Goal: Find contact information: Find contact information

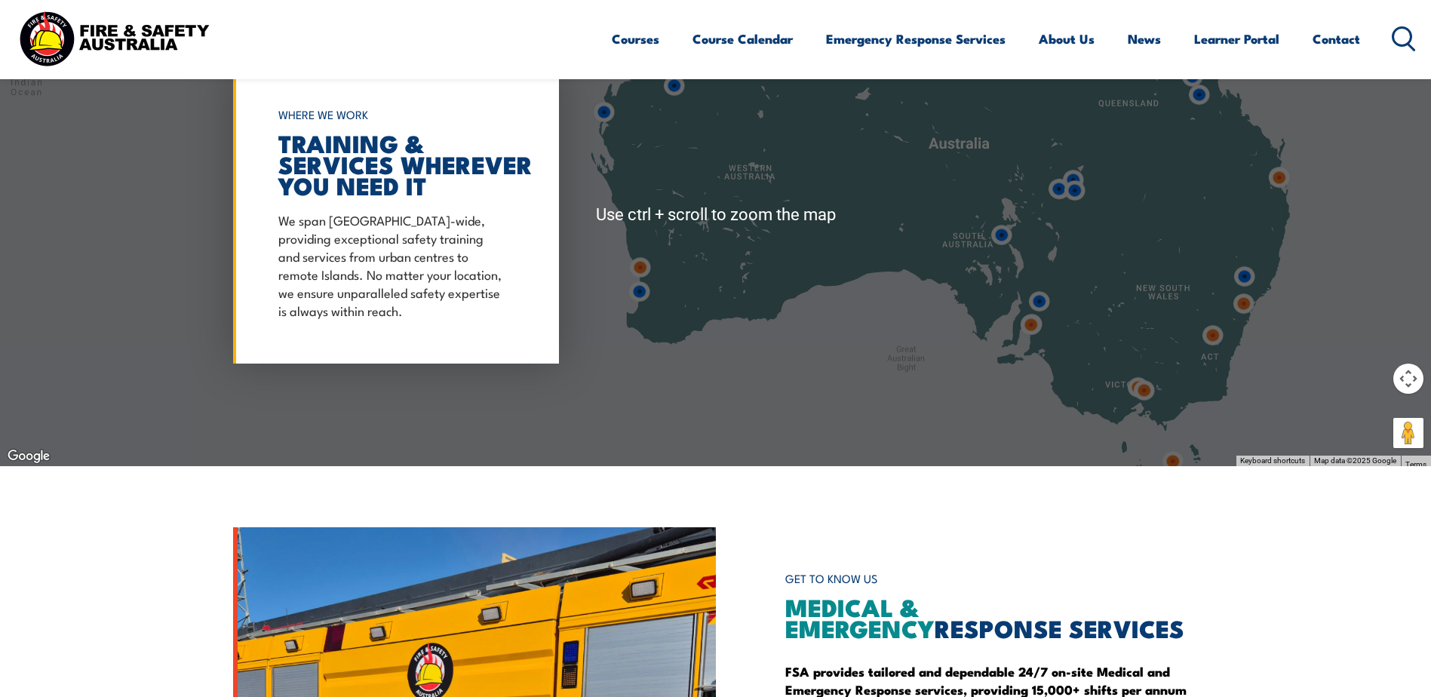
scroll to position [1358, 0]
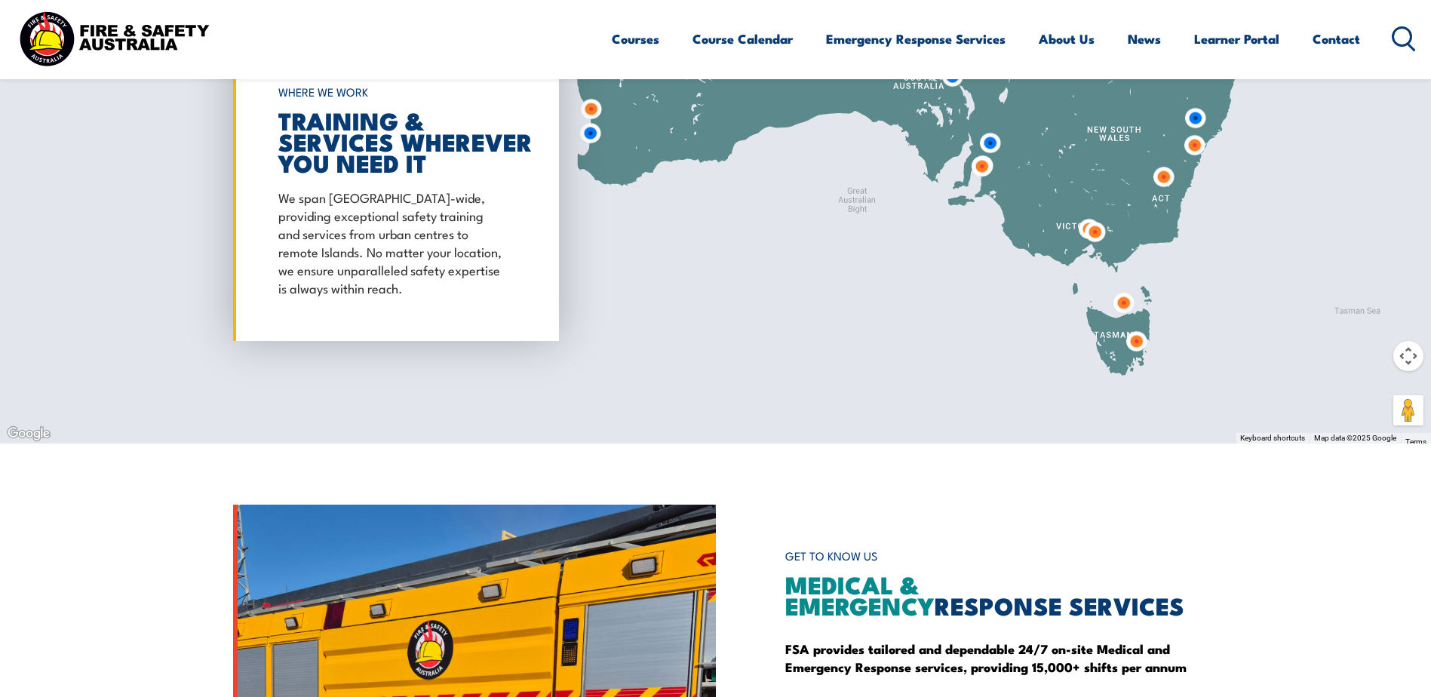
drag, startPoint x: 1181, startPoint y: 420, endPoint x: 1131, endPoint y: 281, distance: 147.7
click at [1131, 281] on div "To navigate, press the arrow keys." at bounding box center [715, 192] width 1431 height 502
click at [1138, 341] on img at bounding box center [1137, 341] width 40 height 40
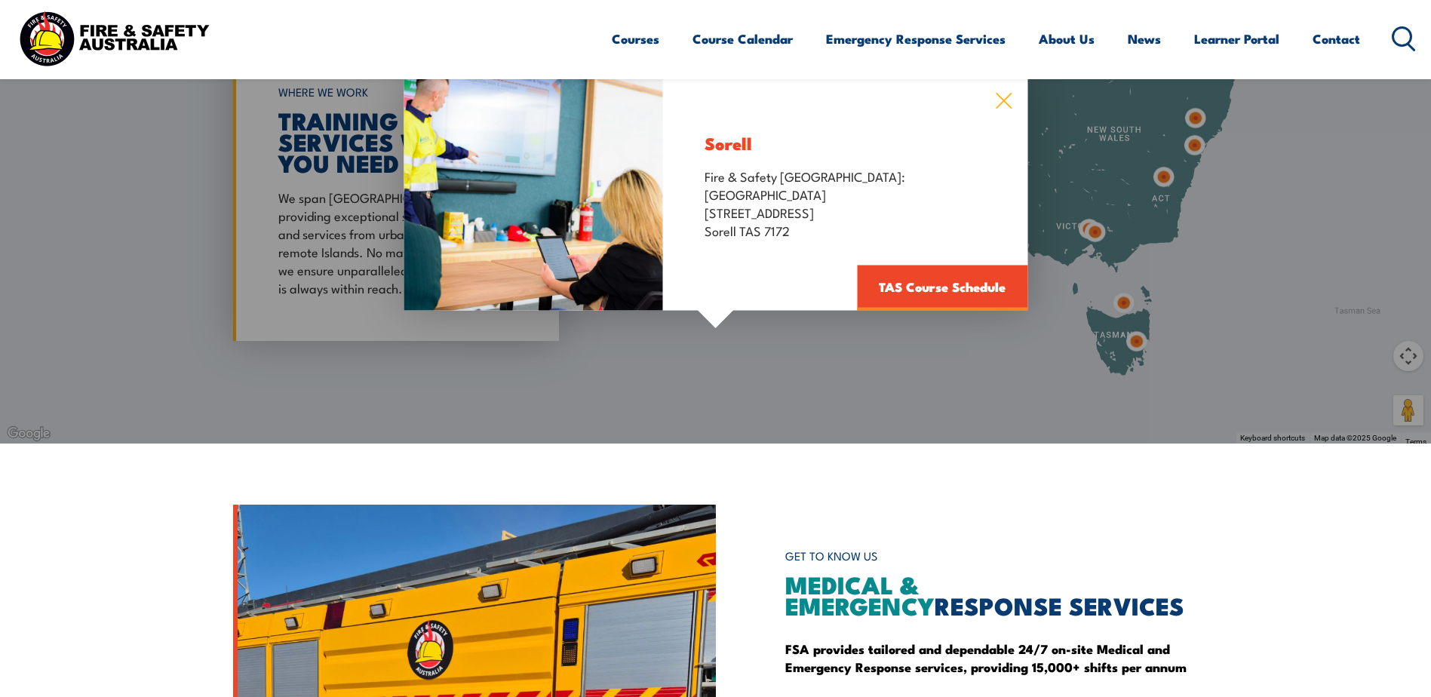
click at [1003, 100] on icon at bounding box center [1004, 101] width 16 height 16
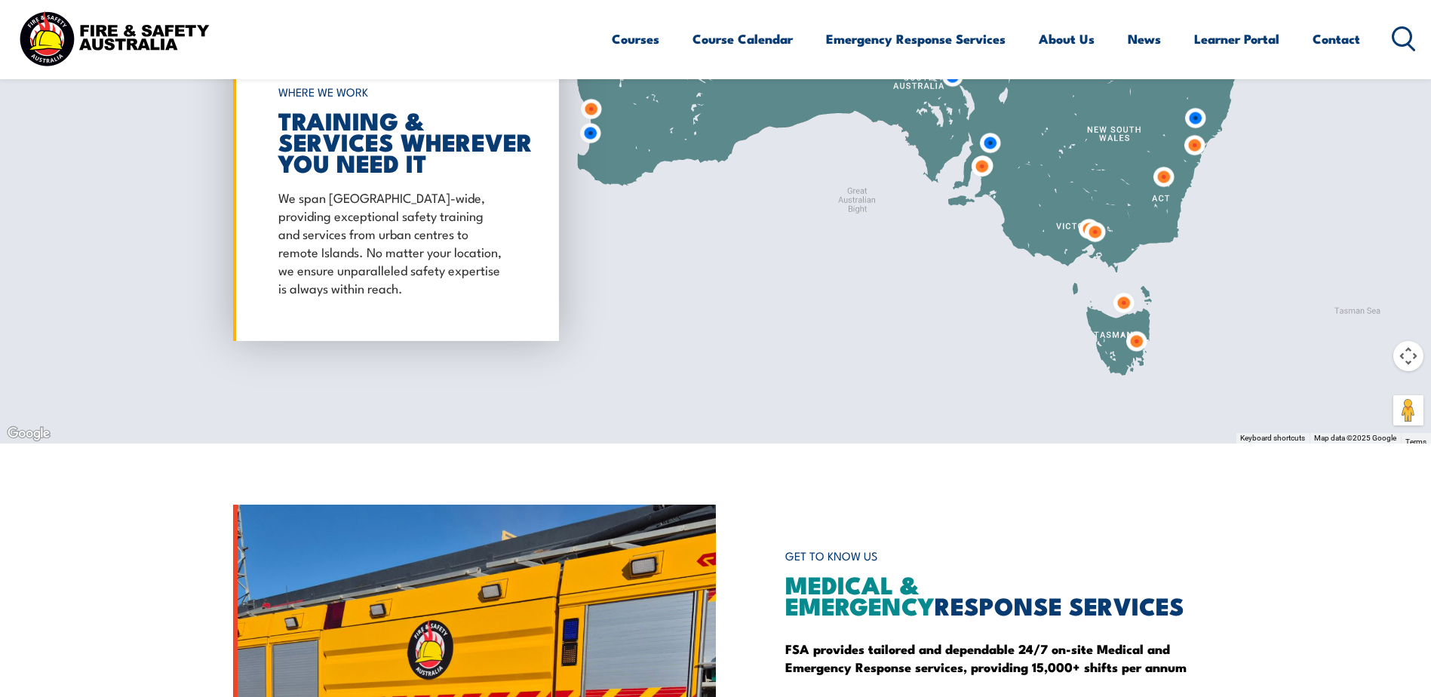
click at [1124, 302] on img at bounding box center [1124, 303] width 40 height 40
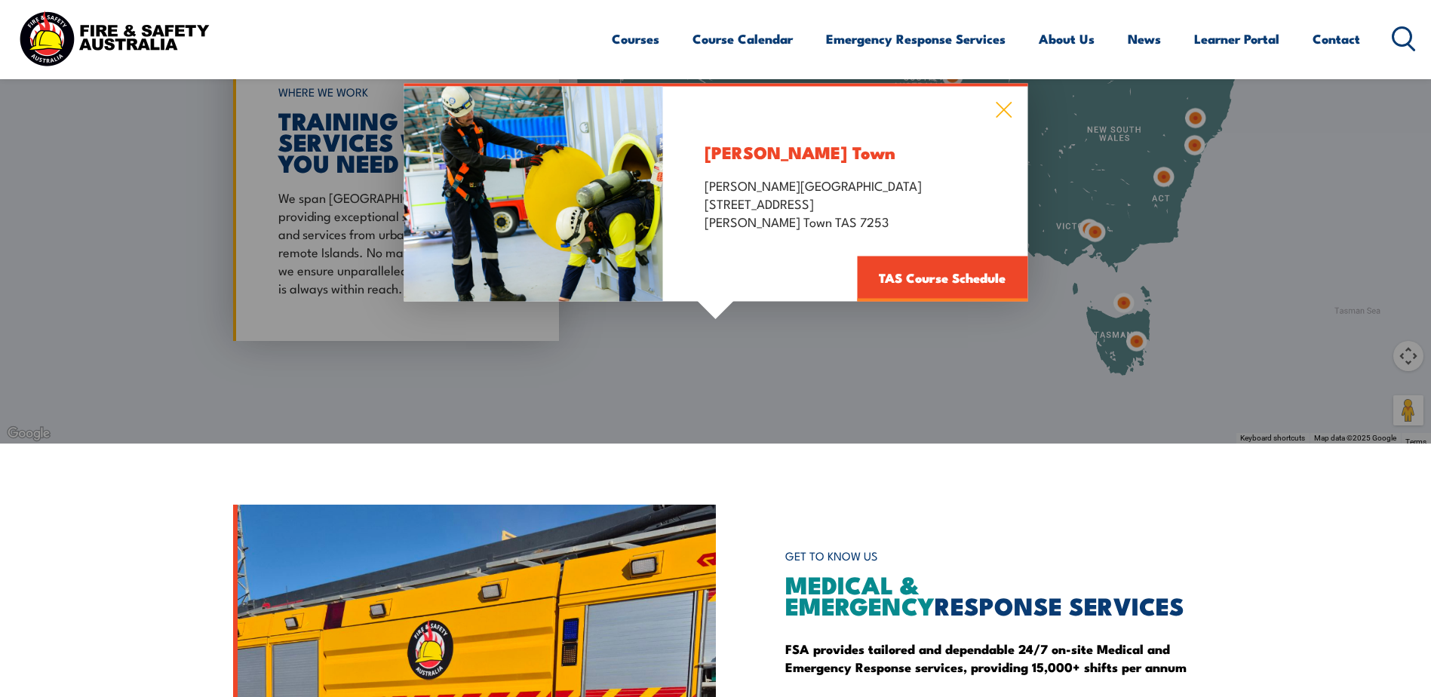
click at [1005, 107] on icon at bounding box center [1003, 109] width 17 height 17
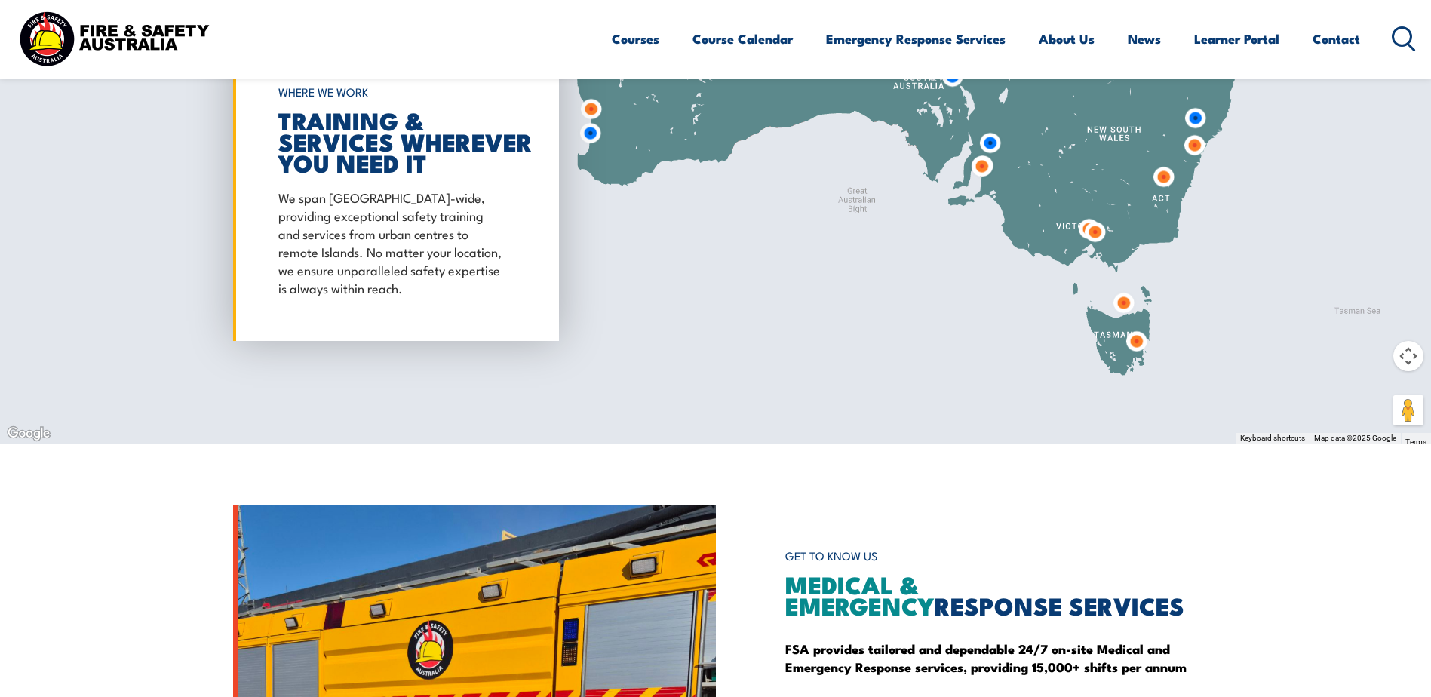
click at [1135, 343] on img at bounding box center [1137, 341] width 40 height 40
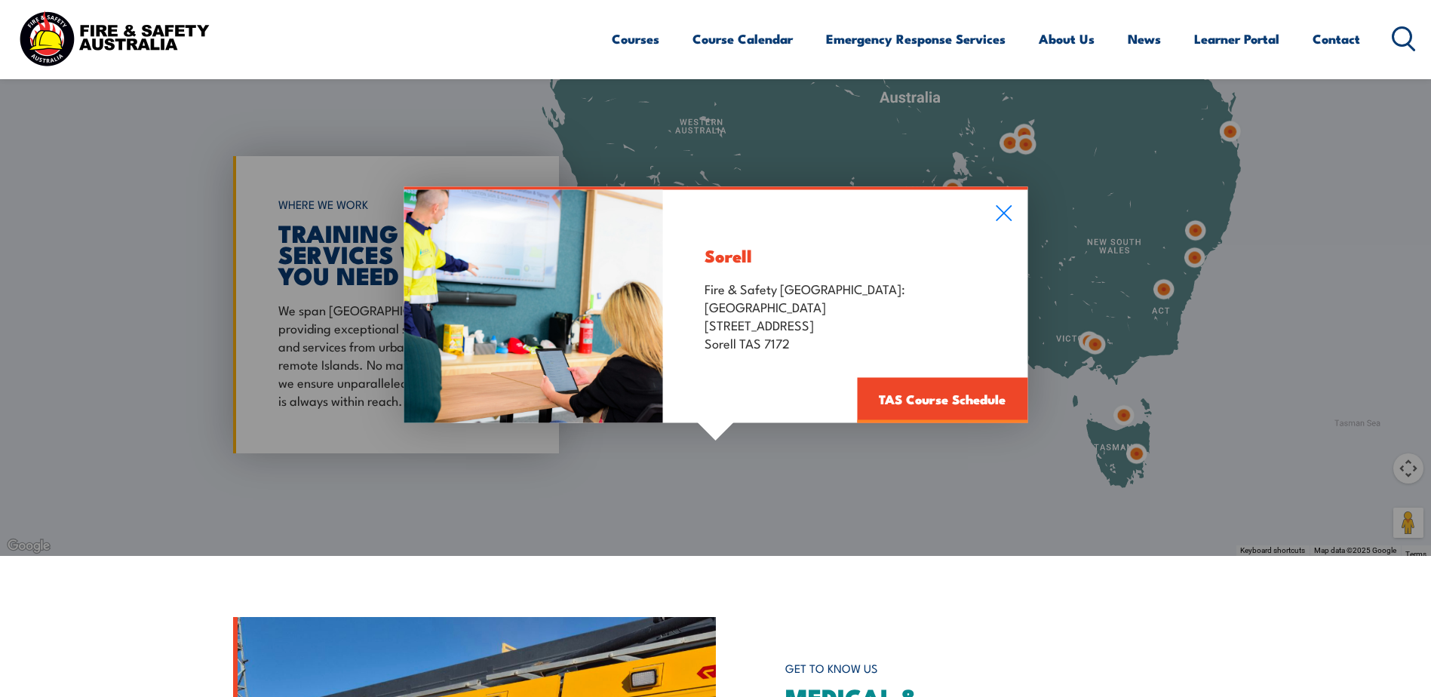
scroll to position [1206, 0]
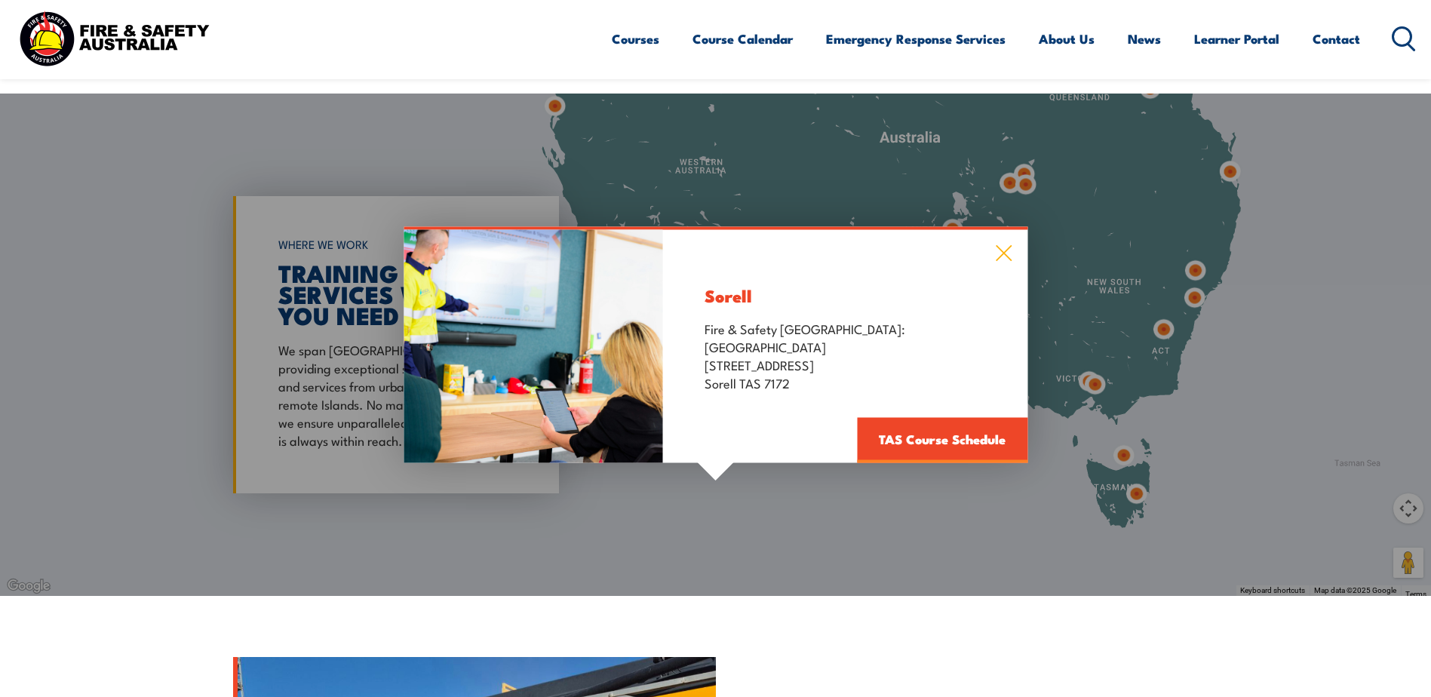
click at [1006, 249] on icon at bounding box center [1003, 252] width 17 height 17
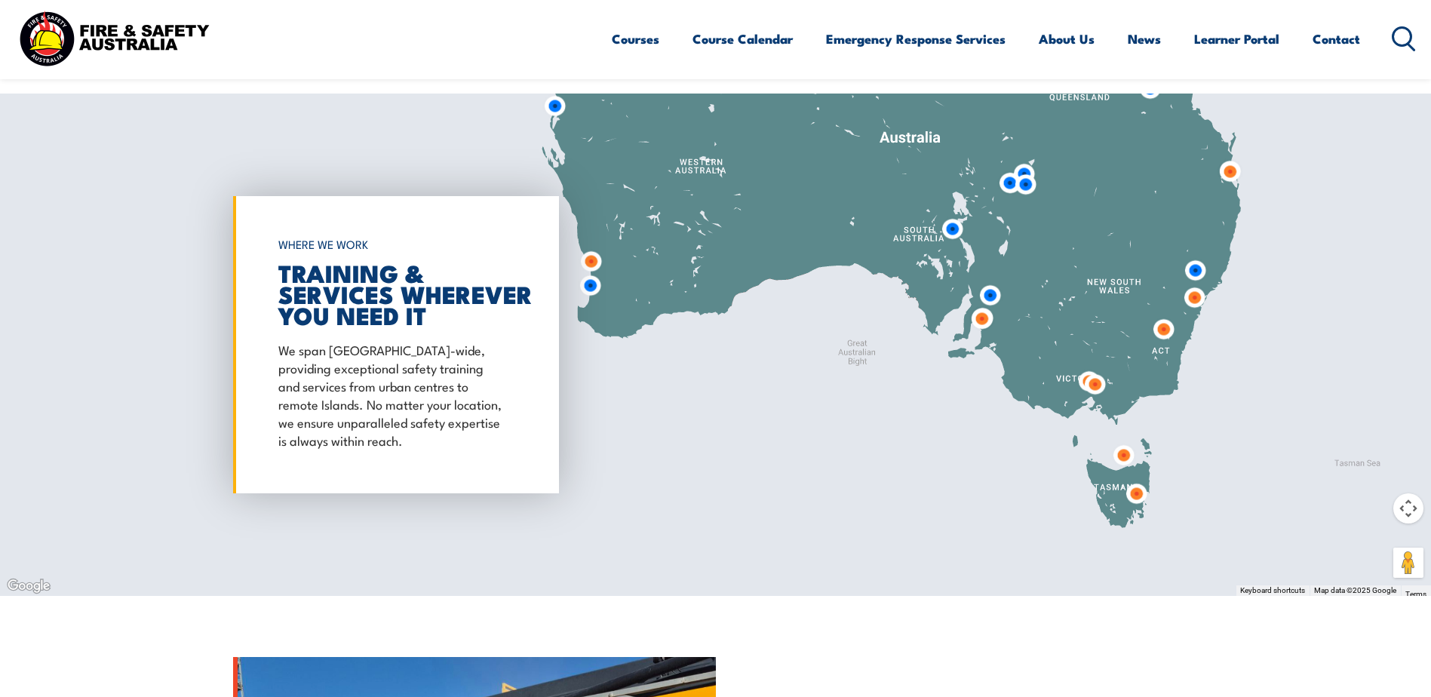
click at [1139, 493] on img at bounding box center [1137, 494] width 40 height 40
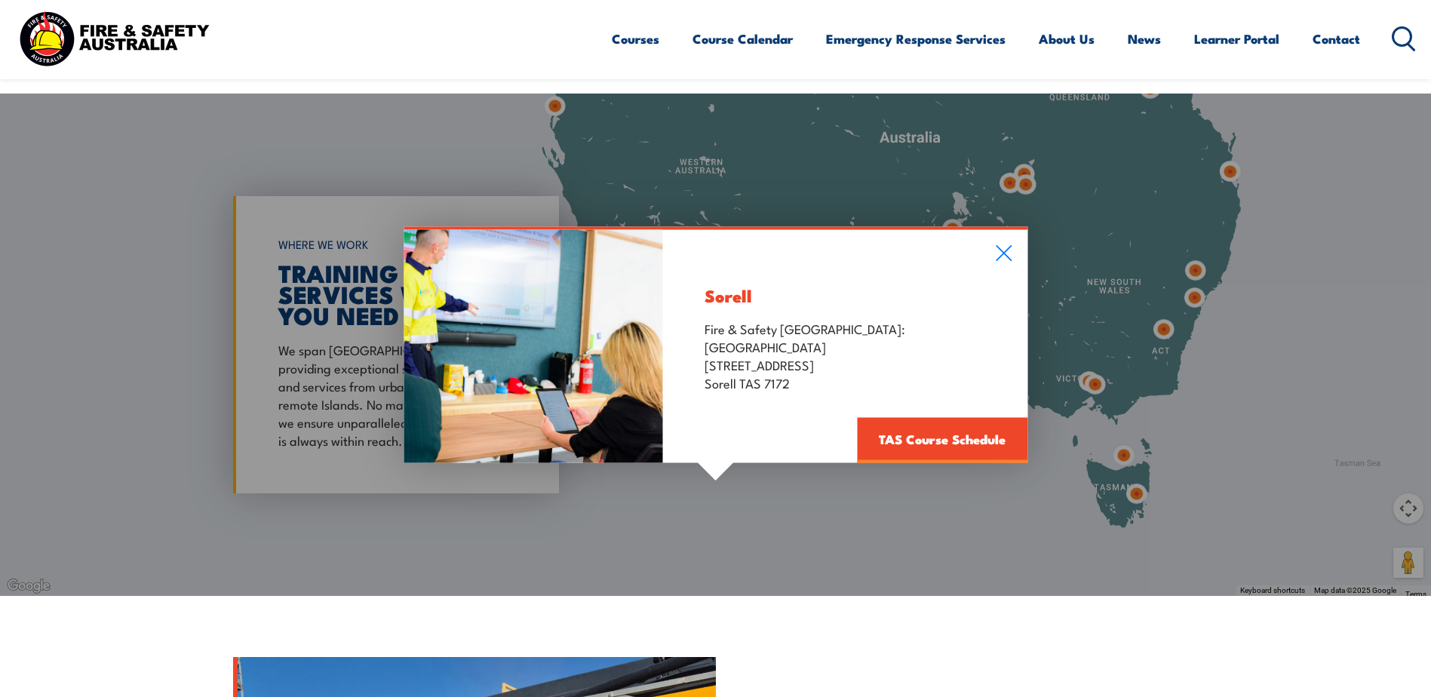
drag, startPoint x: 705, startPoint y: 367, endPoint x: 794, endPoint y: 382, distance: 90.3
click at [794, 382] on p "Fire & Safety [GEOGRAPHIC_DATA]: [GEOGRAPHIC_DATA] [STREET_ADDRESS]" at bounding box center [845, 354] width 281 height 72
copy p "[STREET_ADDRESS]"
